Goal: Information Seeking & Learning: Learn about a topic

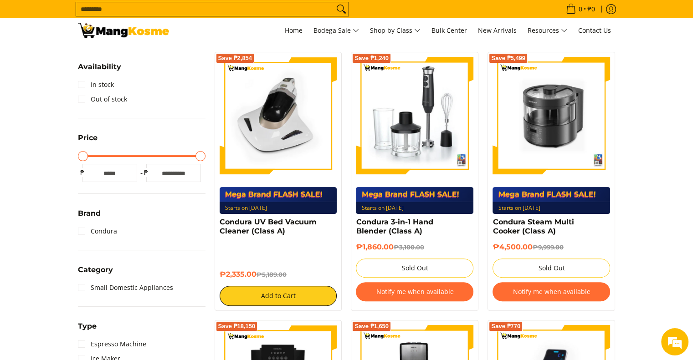
scroll to position [173, 0]
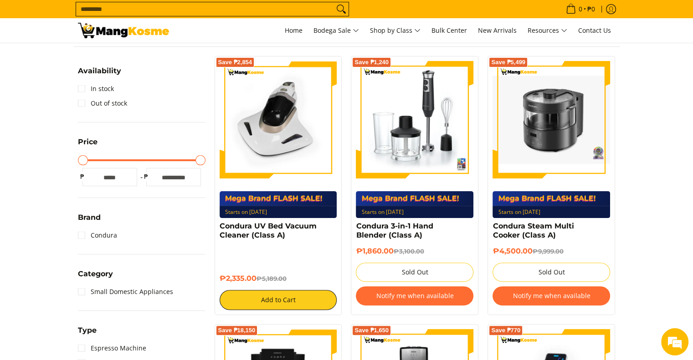
click at [554, 147] on img at bounding box center [552, 120] width 118 height 88
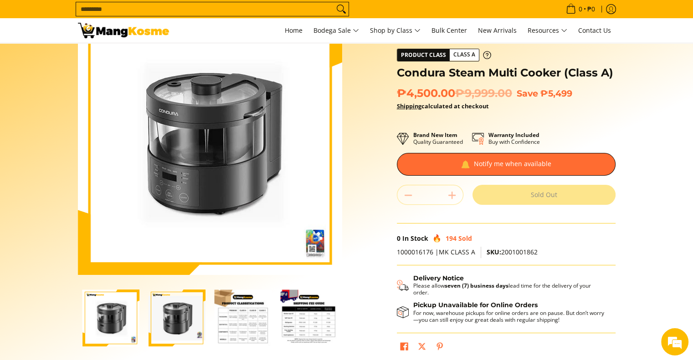
scroll to position [46, 0]
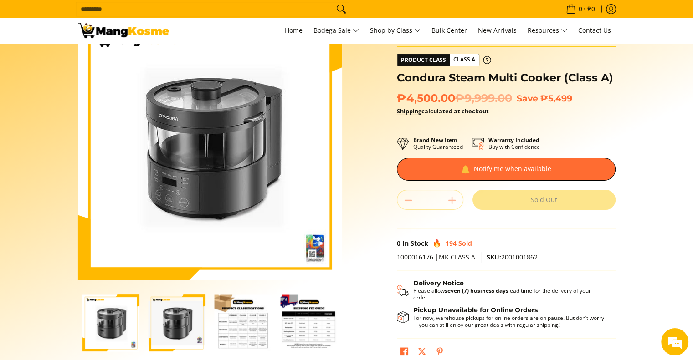
click at [214, 127] on img at bounding box center [210, 148] width 264 height 264
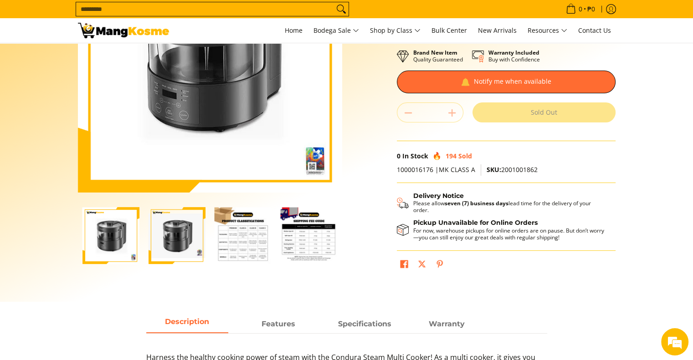
scroll to position [137, 0]
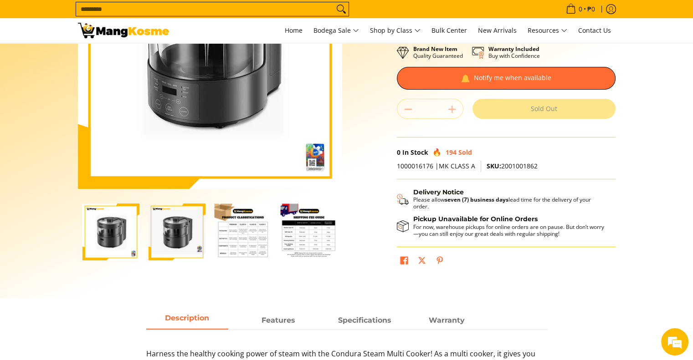
click at [174, 235] on img "Condura Steam Multi Cooker (Class A)-2" at bounding box center [177, 232] width 57 height 45
click at [111, 233] on img "Condura Steam Multi Cooker (Class A)-1" at bounding box center [110, 232] width 57 height 57
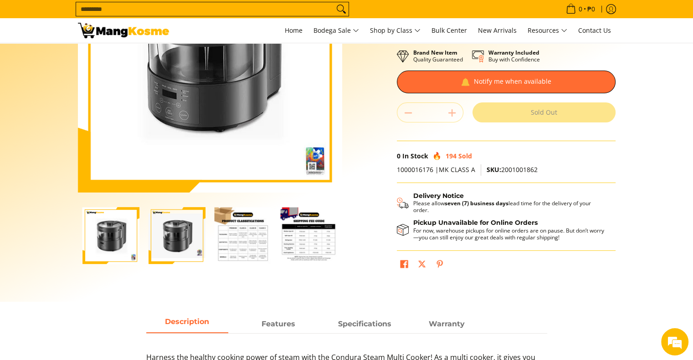
scroll to position [182, 0]
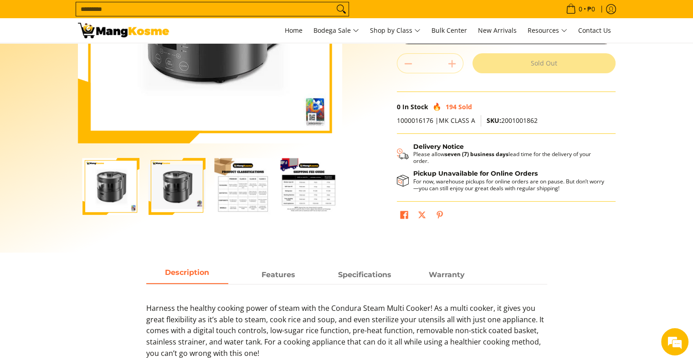
click at [234, 192] on img "Condura Steam Multi Cooker (Class A)-3" at bounding box center [243, 186] width 57 height 57
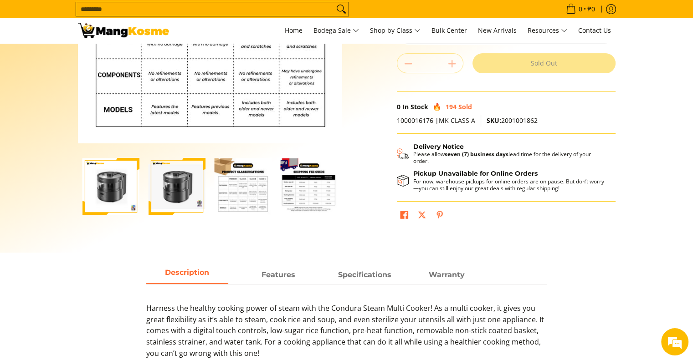
click at [295, 200] on img "Condura Steam Multi Cooker (Class A)-4" at bounding box center [309, 186] width 57 height 57
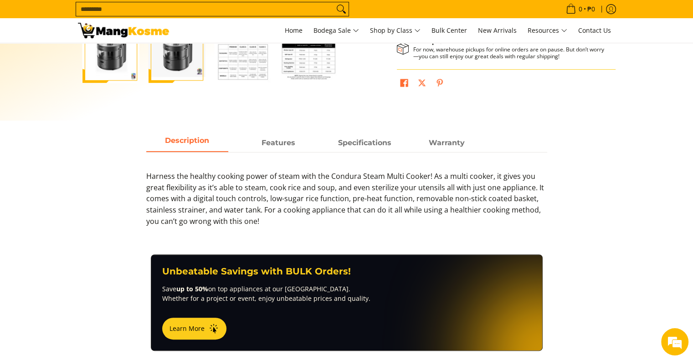
scroll to position [319, 0]
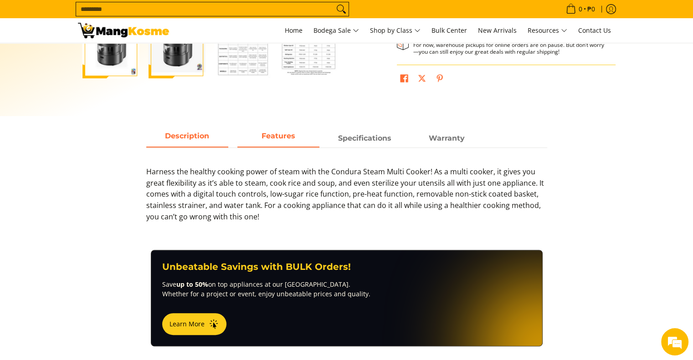
click at [272, 134] on strong "Features" at bounding box center [279, 136] width 34 height 9
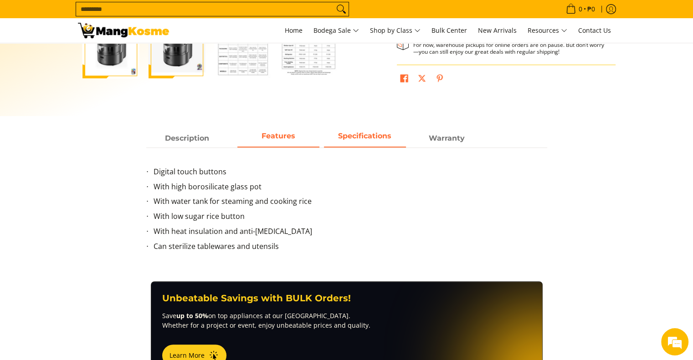
click at [372, 147] on link "Specifications" at bounding box center [365, 138] width 82 height 17
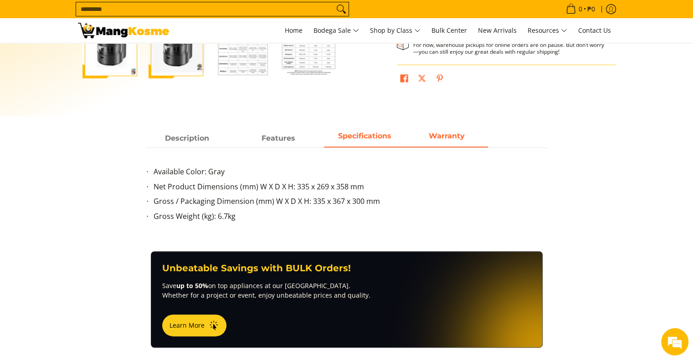
click at [422, 135] on span "Warranty" at bounding box center [447, 138] width 82 height 16
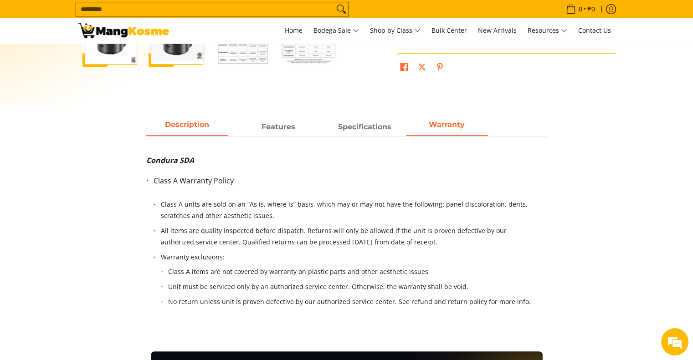
scroll to position [273, 0]
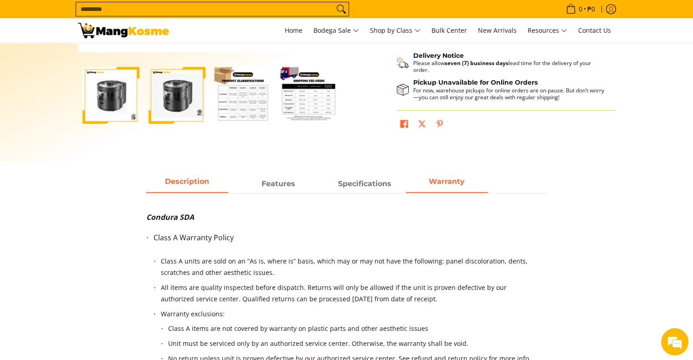
click at [185, 188] on span "Description" at bounding box center [187, 184] width 82 height 16
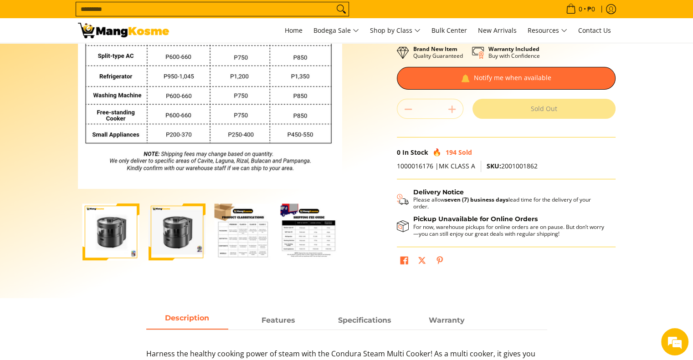
scroll to position [0, 0]
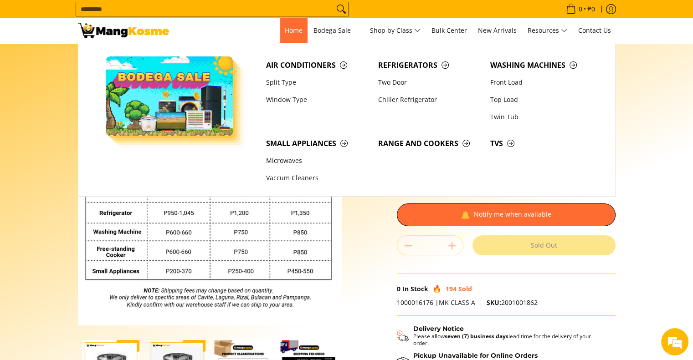
click at [296, 38] on link "Home" at bounding box center [293, 30] width 27 height 25
